Goal: Information Seeking & Learning: Learn about a topic

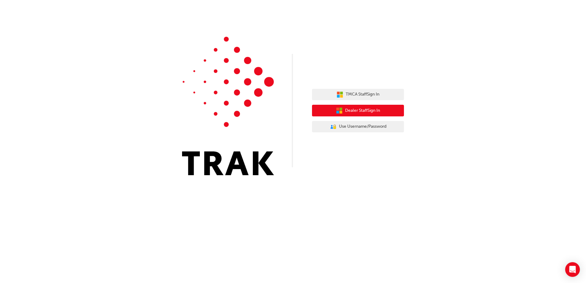
click at [362, 109] on span "Dealer Staff Sign In" at bounding box center [362, 110] width 35 height 7
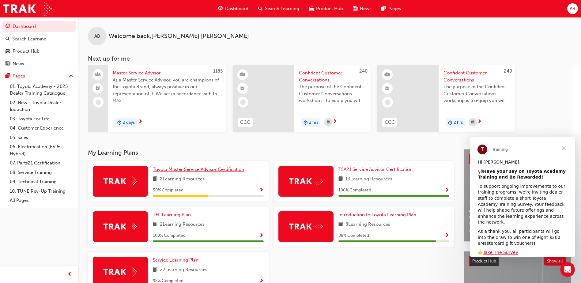
click at [202, 171] on span "Toyota Master Service Advisor Certification" at bounding box center [198, 170] width 91 height 6
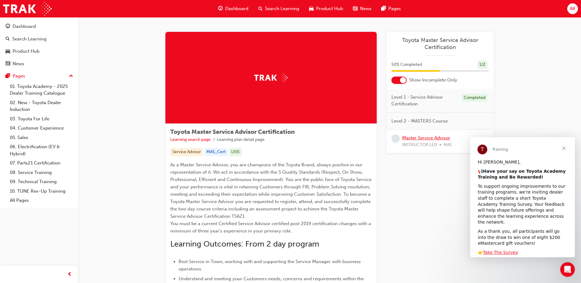
click at [438, 136] on link "Master Service Advisor" at bounding box center [426, 138] width 48 height 6
click at [248, 7] on span "Dashboard" at bounding box center [236, 8] width 23 height 7
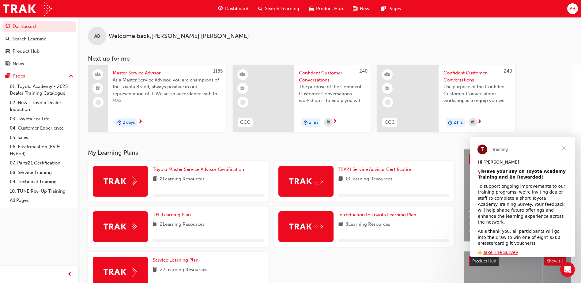
click at [455, 75] on span "Confident Customer Conversations" at bounding box center [476, 77] width 67 height 14
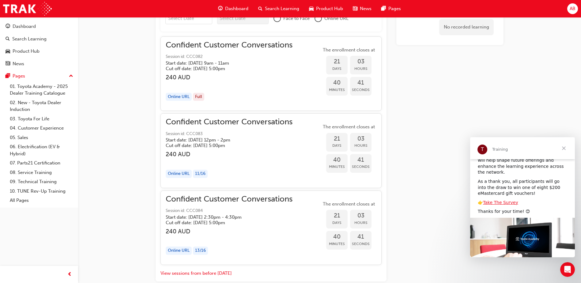
scroll to position [35, 0]
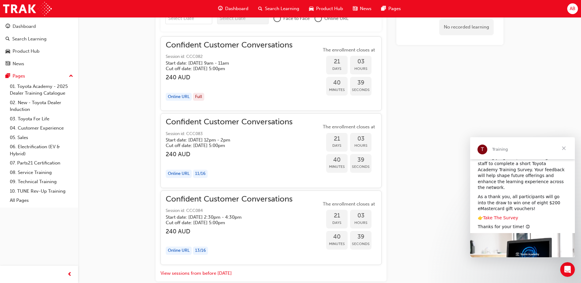
click at [493, 215] on link "Take The Survey" at bounding box center [500, 217] width 35 height 5
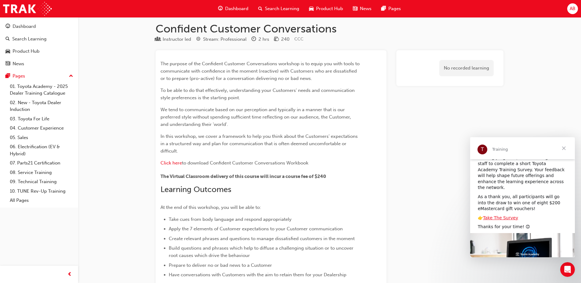
scroll to position [0, 0]
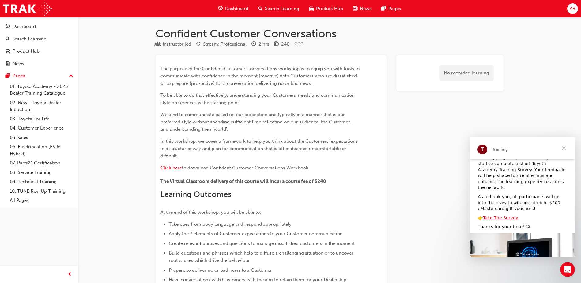
click at [223, 7] on div "Dashboard" at bounding box center [233, 8] width 40 height 13
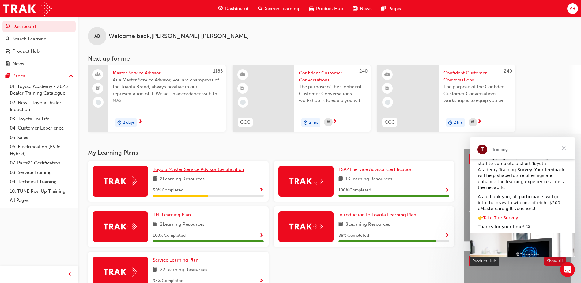
click at [225, 169] on span "Toyota Master Service Advisor Certification" at bounding box center [198, 170] width 91 height 6
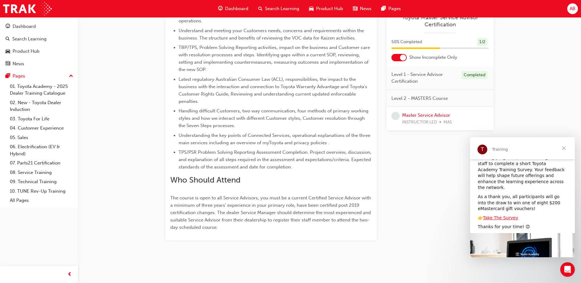
scroll to position [250, 0]
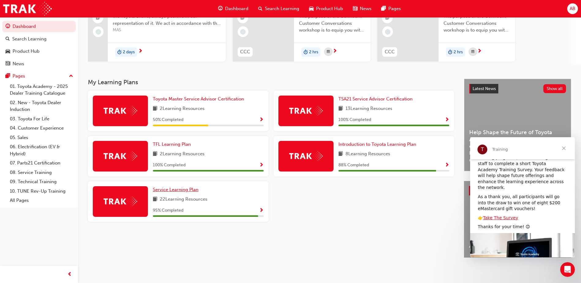
scroll to position [74, 0]
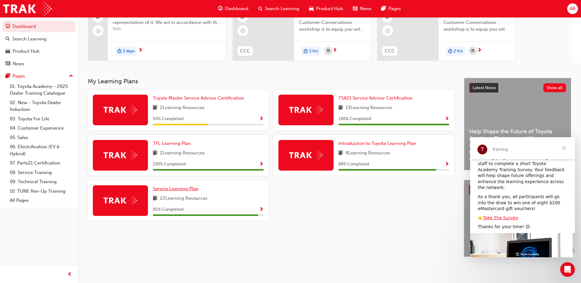
click at [171, 186] on span "Service Learning Plan" at bounding box center [176, 189] width 46 height 6
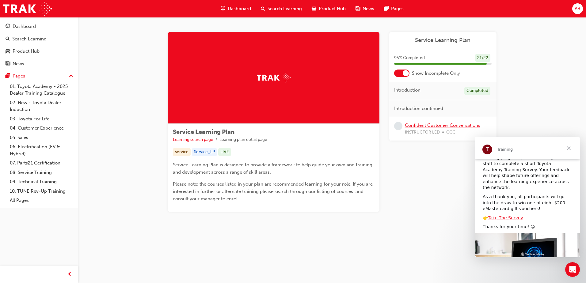
click at [418, 125] on link "Confident Customer Conversations" at bounding box center [442, 126] width 75 height 6
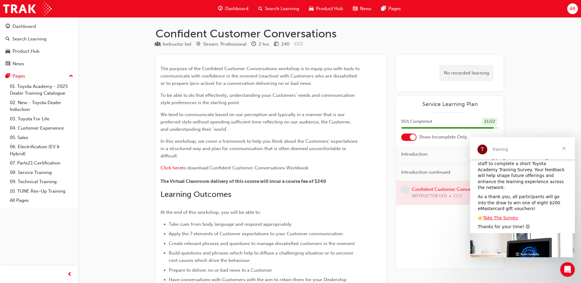
drag, startPoint x: 528, startPoint y: 78, endPoint x: 531, endPoint y: 74, distance: 5.8
click at [247, 7] on span "Dashboard" at bounding box center [236, 8] width 23 height 7
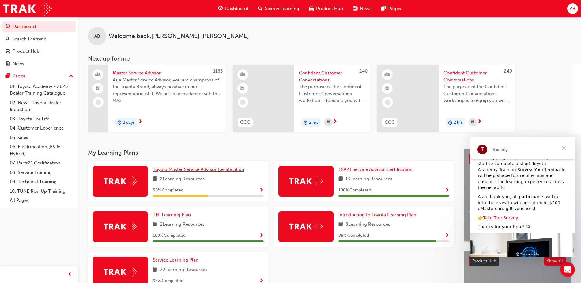
click at [235, 171] on span "Toyota Master Service Advisor Certification" at bounding box center [198, 170] width 91 height 6
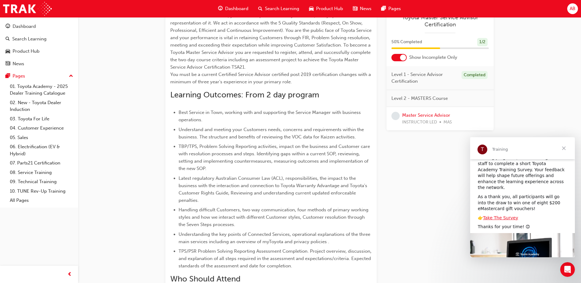
scroll to position [153, 0]
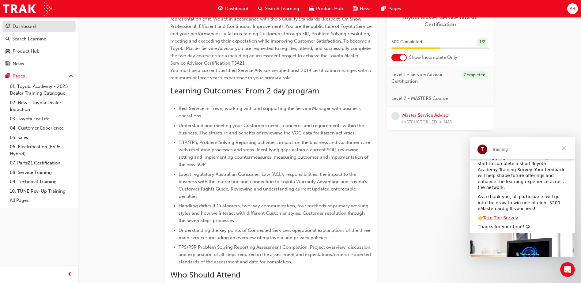
click at [29, 29] on div "Dashboard" at bounding box center [24, 26] width 23 height 7
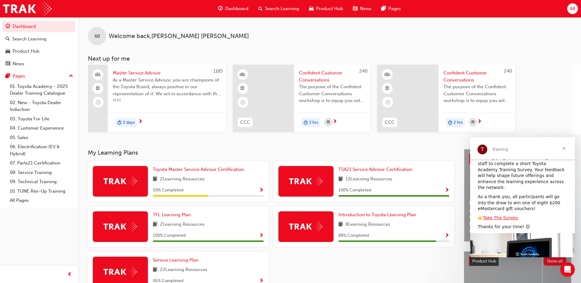
click at [181, 174] on div "Toyota Master Service Advisor Certification 2 Learning Resources 50 % Completed" at bounding box center [208, 181] width 111 height 31
click at [202, 168] on span "Toyota Master Service Advisor Certification" at bounding box center [198, 170] width 91 height 6
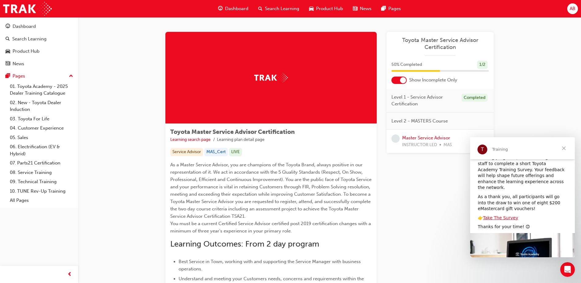
click at [235, 6] on span "Dashboard" at bounding box center [236, 8] width 23 height 7
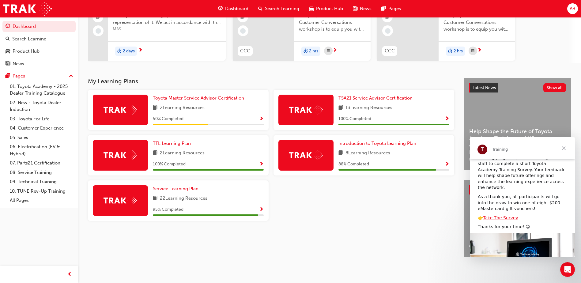
scroll to position [74, 0]
click at [397, 143] on span "Introduction to Toyota Learning Plan" at bounding box center [377, 144] width 78 height 6
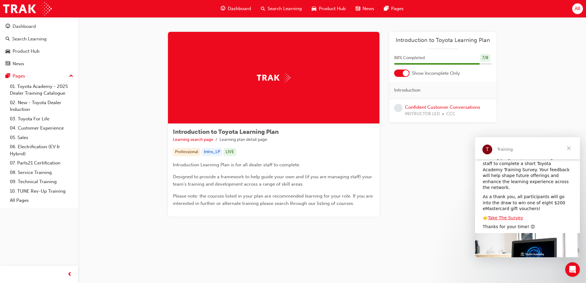
click at [233, 6] on span "Dashboard" at bounding box center [239, 8] width 23 height 7
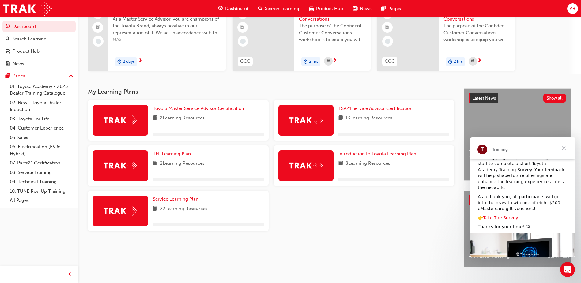
scroll to position [74, 0]
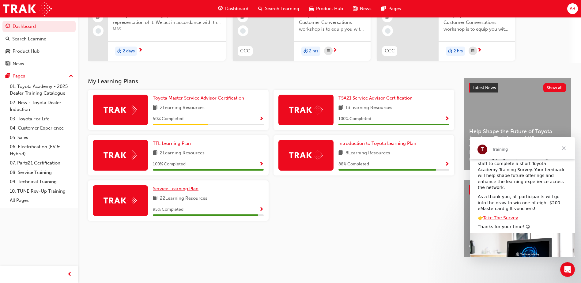
click at [168, 187] on span "Service Learning Plan" at bounding box center [176, 189] width 46 height 6
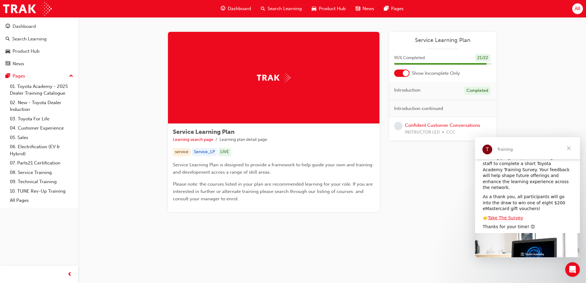
click at [328, 4] on div "Product Hub" at bounding box center [329, 8] width 44 height 13
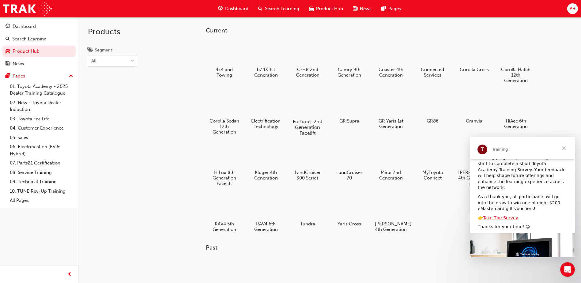
click at [300, 122] on h5 "Fortuner 2nd Generation Facelift" at bounding box center [308, 127] width 34 height 17
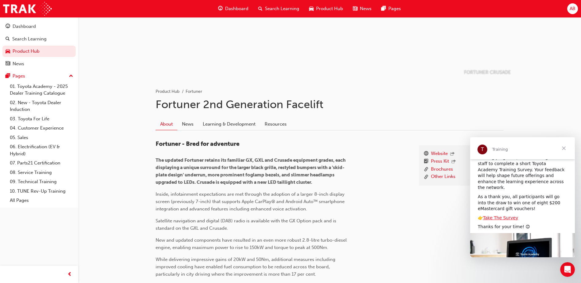
scroll to position [55, 0]
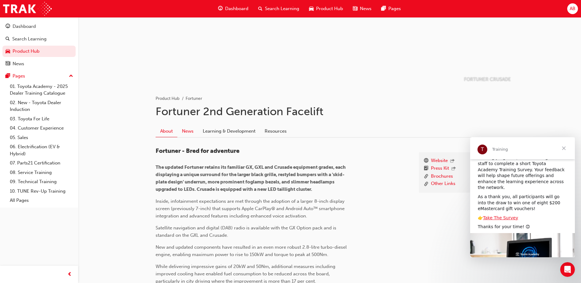
click at [179, 132] on link "News" at bounding box center [187, 131] width 21 height 12
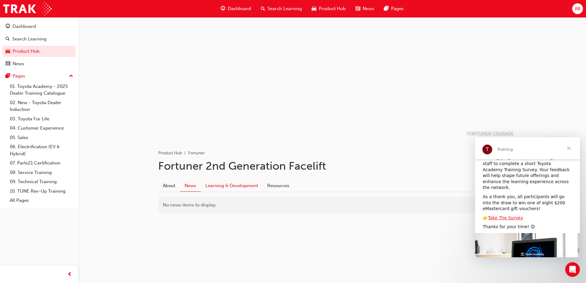
click at [225, 183] on link "Learning & Development" at bounding box center [232, 186] width 62 height 12
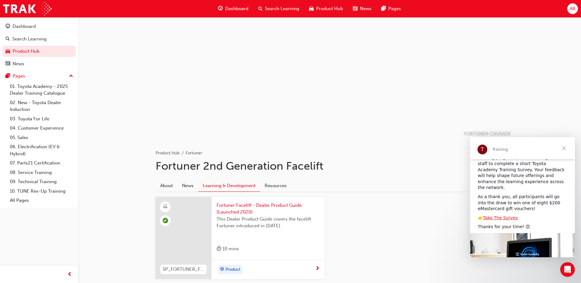
click at [238, 11] on span "Dashboard" at bounding box center [236, 8] width 23 height 7
